Goal: Use online tool/utility: Utilize a website feature to perform a specific function

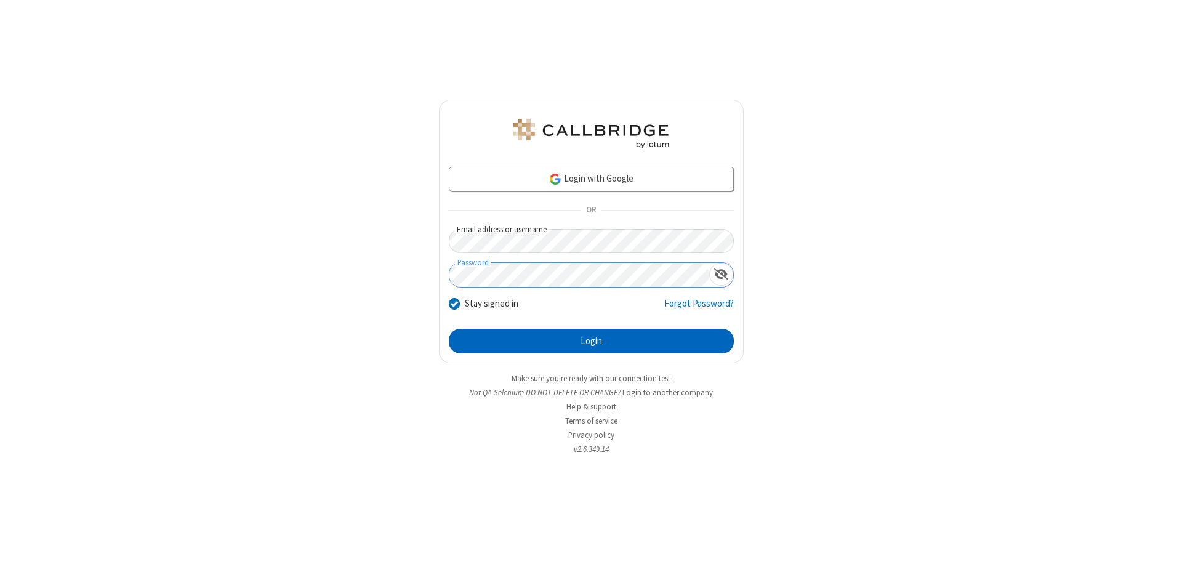
click at [591, 341] on button "Login" at bounding box center [591, 341] width 285 height 25
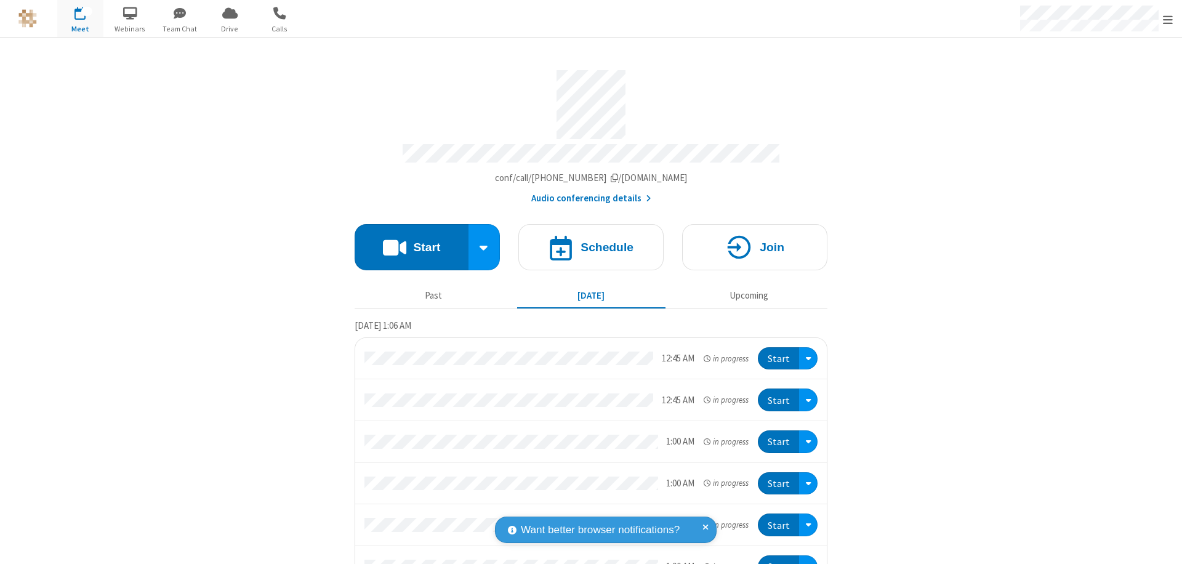
click at [406, 241] on button "Start" at bounding box center [412, 247] width 114 height 46
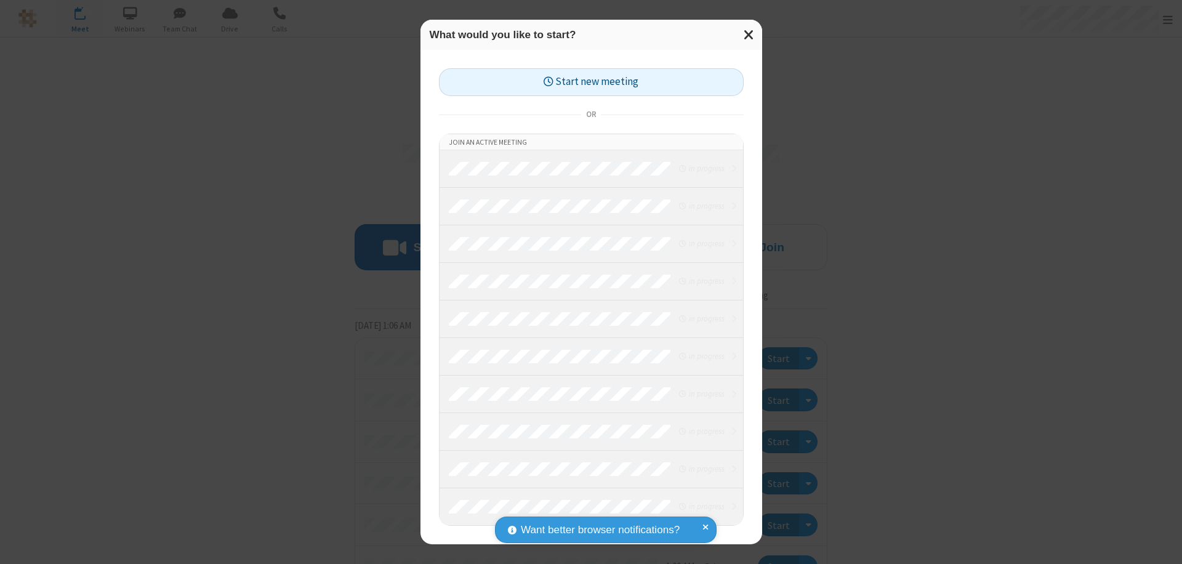
click at [591, 82] on button "Start new meeting" at bounding box center [591, 82] width 305 height 28
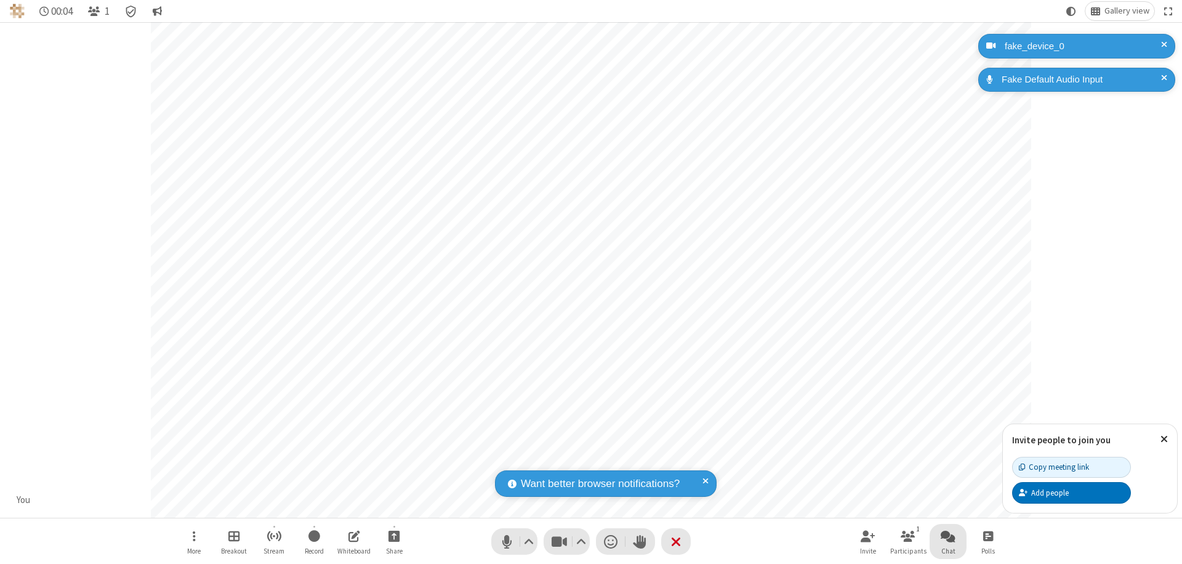
click at [948, 536] on span "Open chat" at bounding box center [948, 535] width 15 height 15
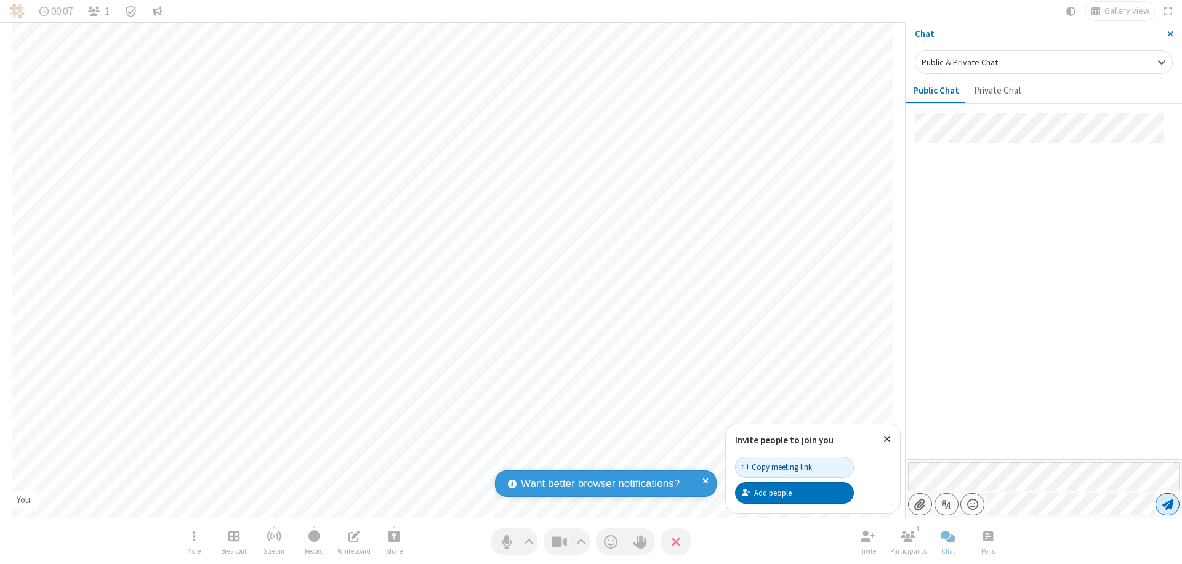
click at [1167, 504] on span "Send message" at bounding box center [1167, 504] width 11 height 12
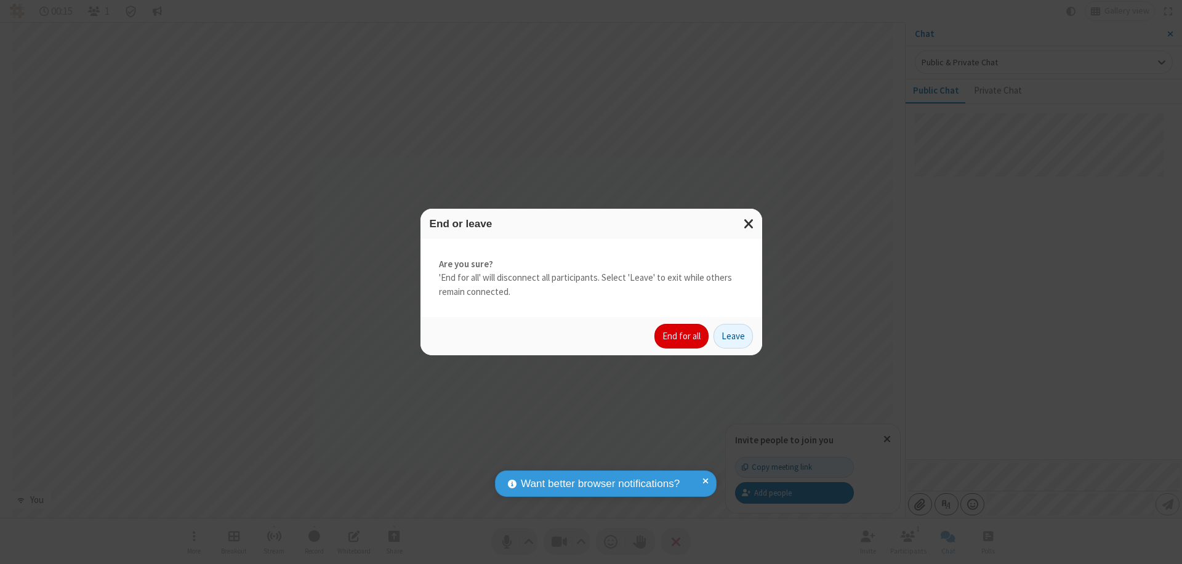
click at [682, 336] on button "End for all" at bounding box center [681, 336] width 54 height 25
